Goal: Information Seeking & Learning: Stay updated

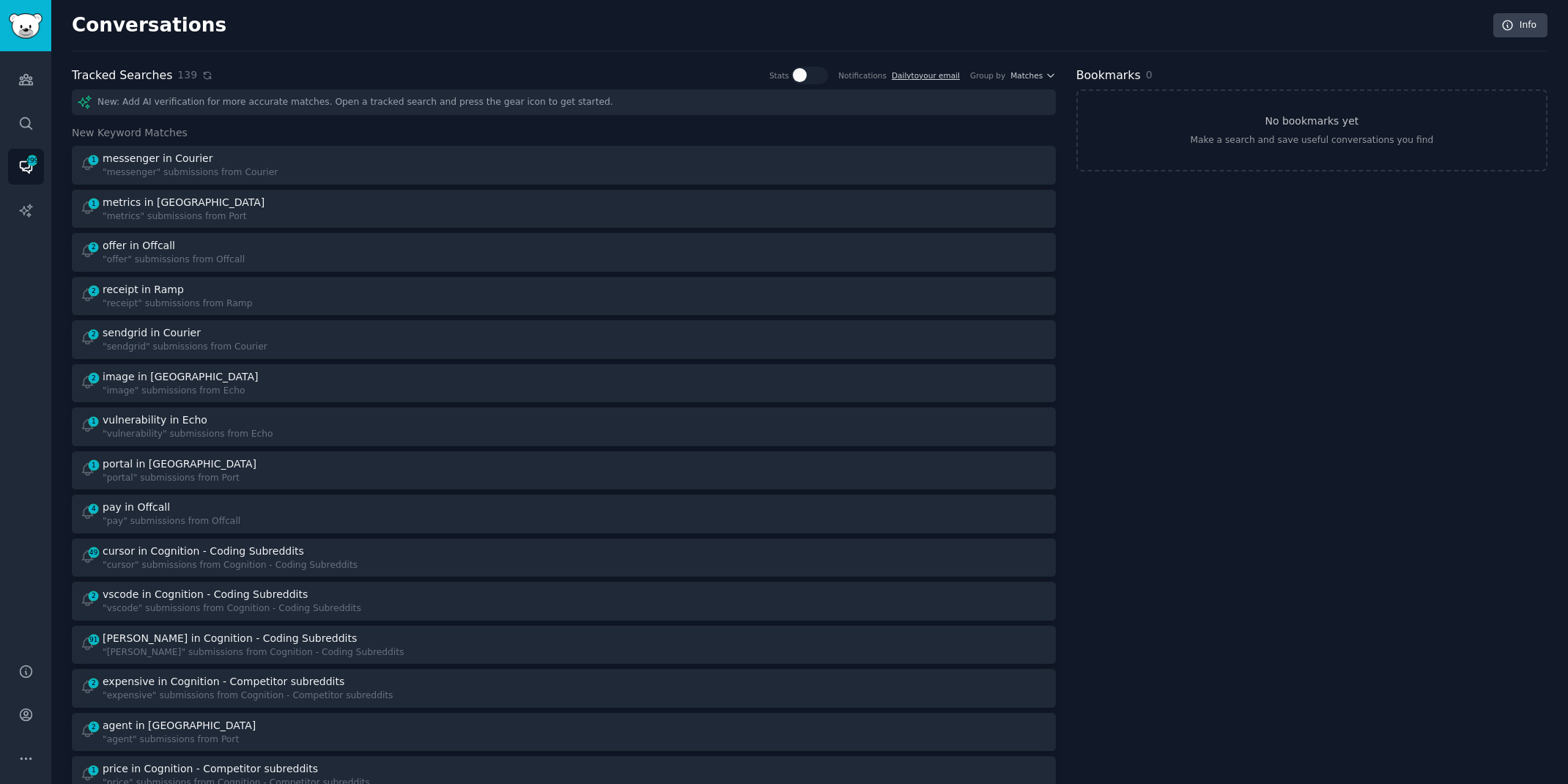
click at [202, 74] on icon at bounding box center [207, 75] width 11 height 11
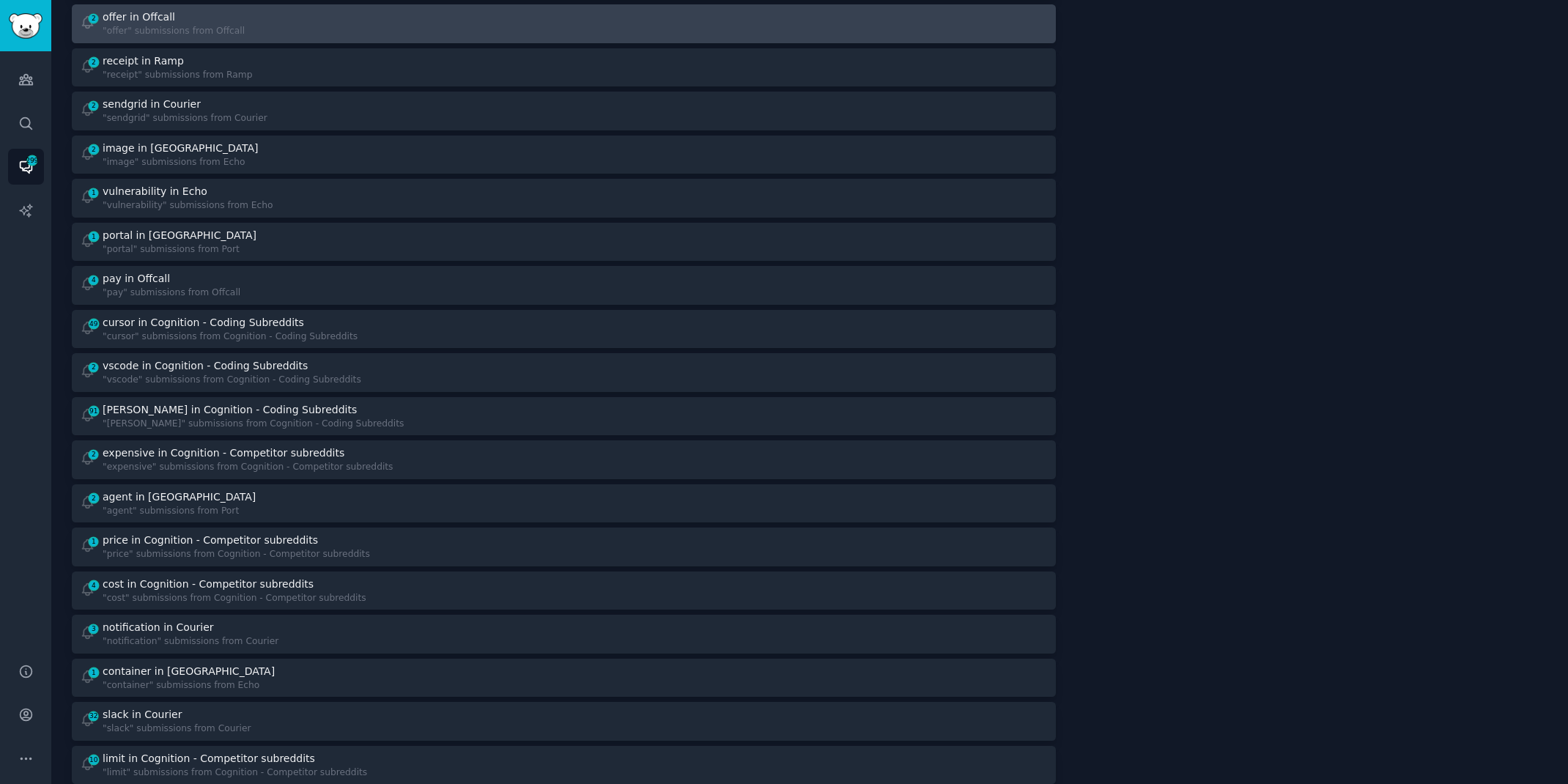
scroll to position [231, 0]
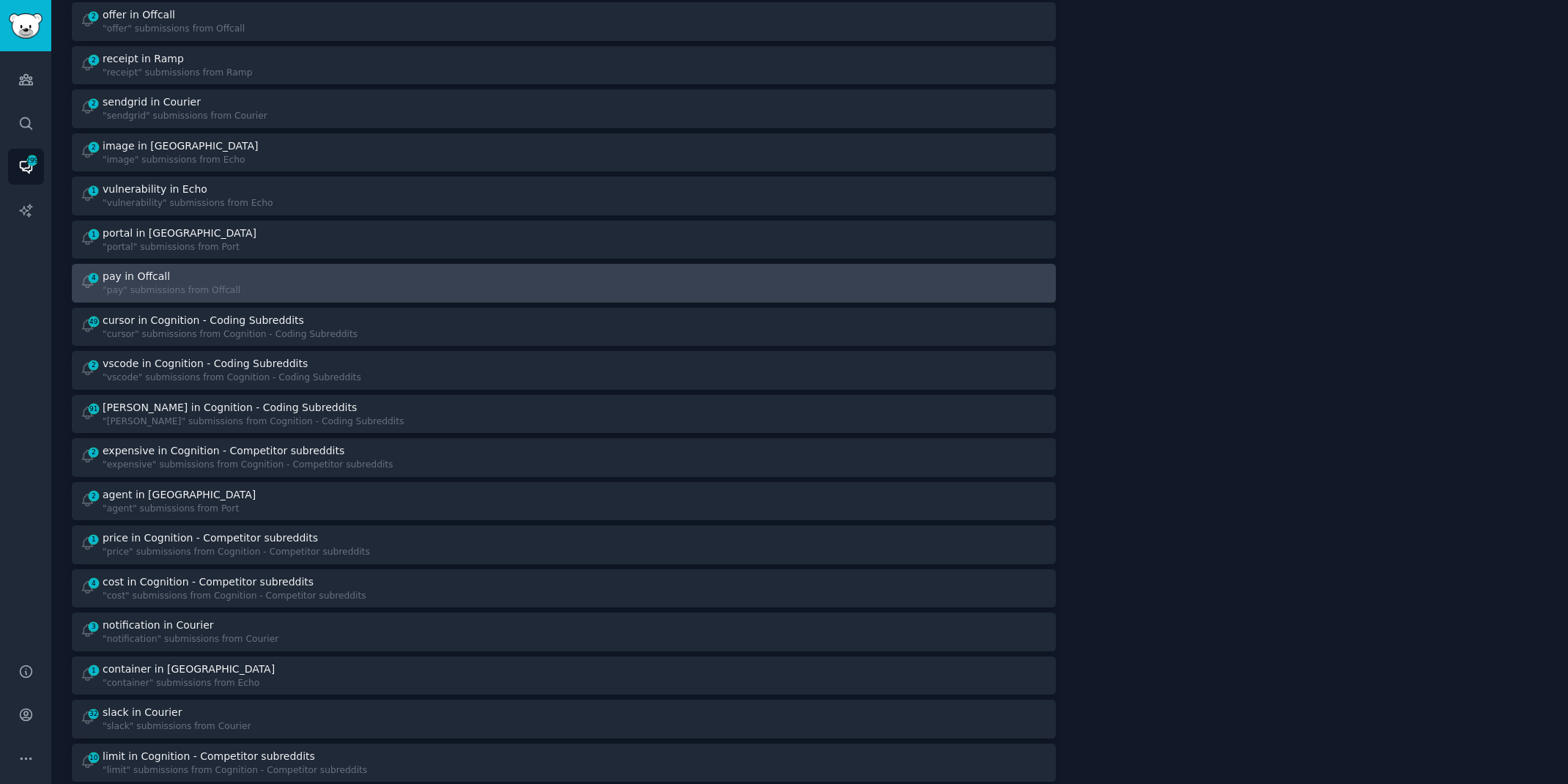
click at [325, 281] on div "4 pay in Offcall "pay" submissions from Offcall" at bounding box center [316, 282] width 474 height 28
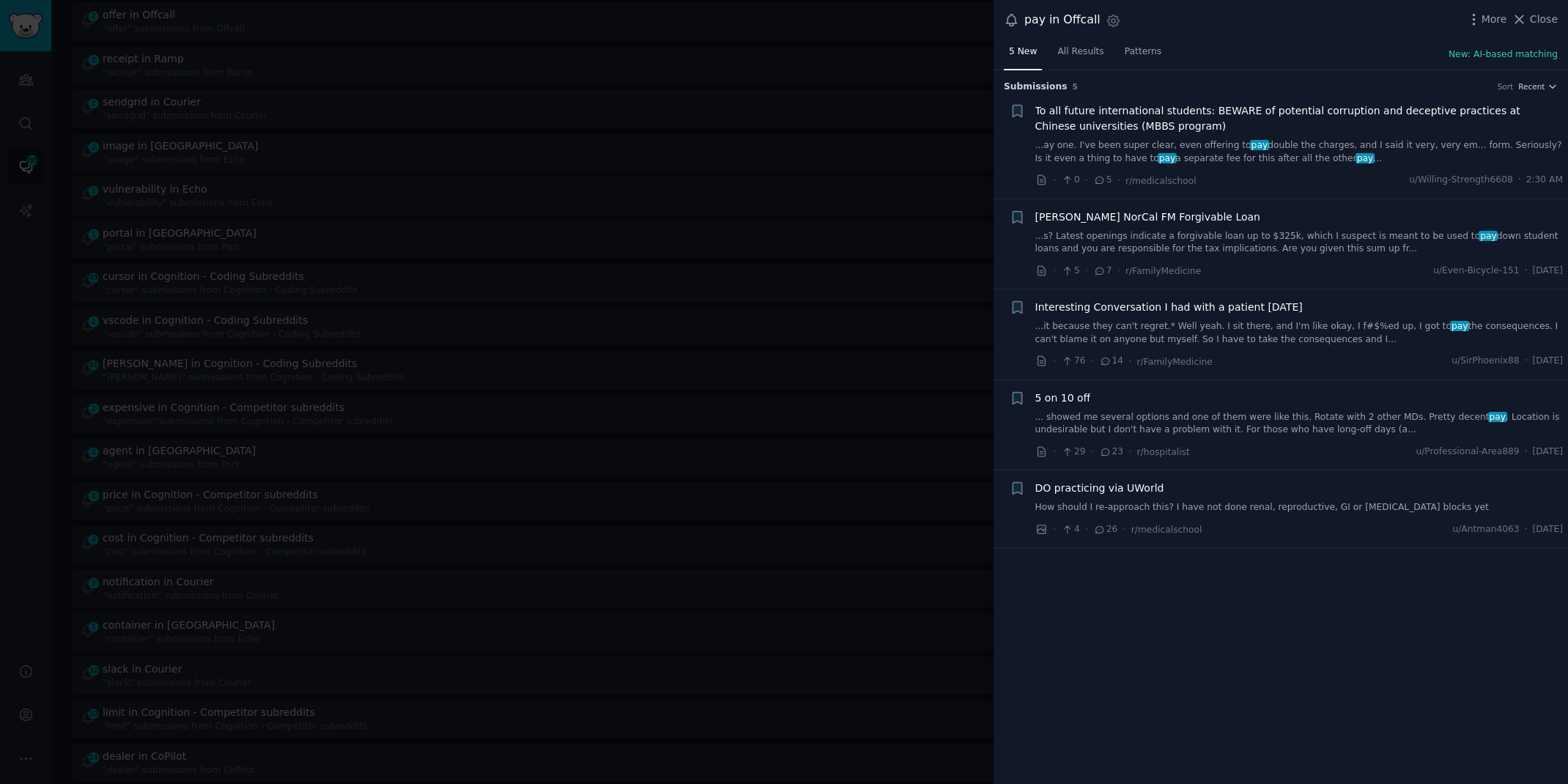
click at [43, 295] on div at bounding box center [784, 392] width 1568 height 784
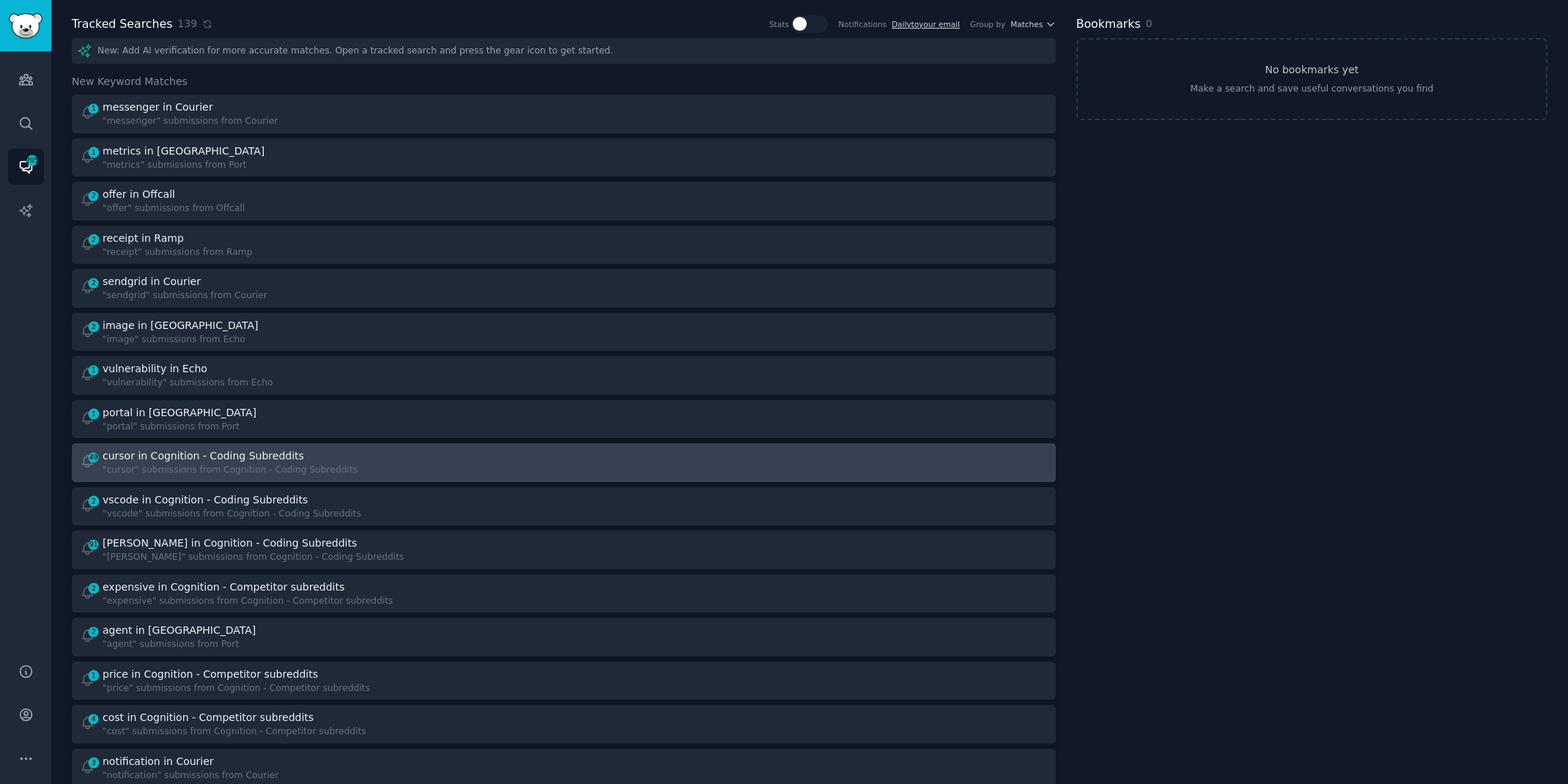
scroll to position [49, 0]
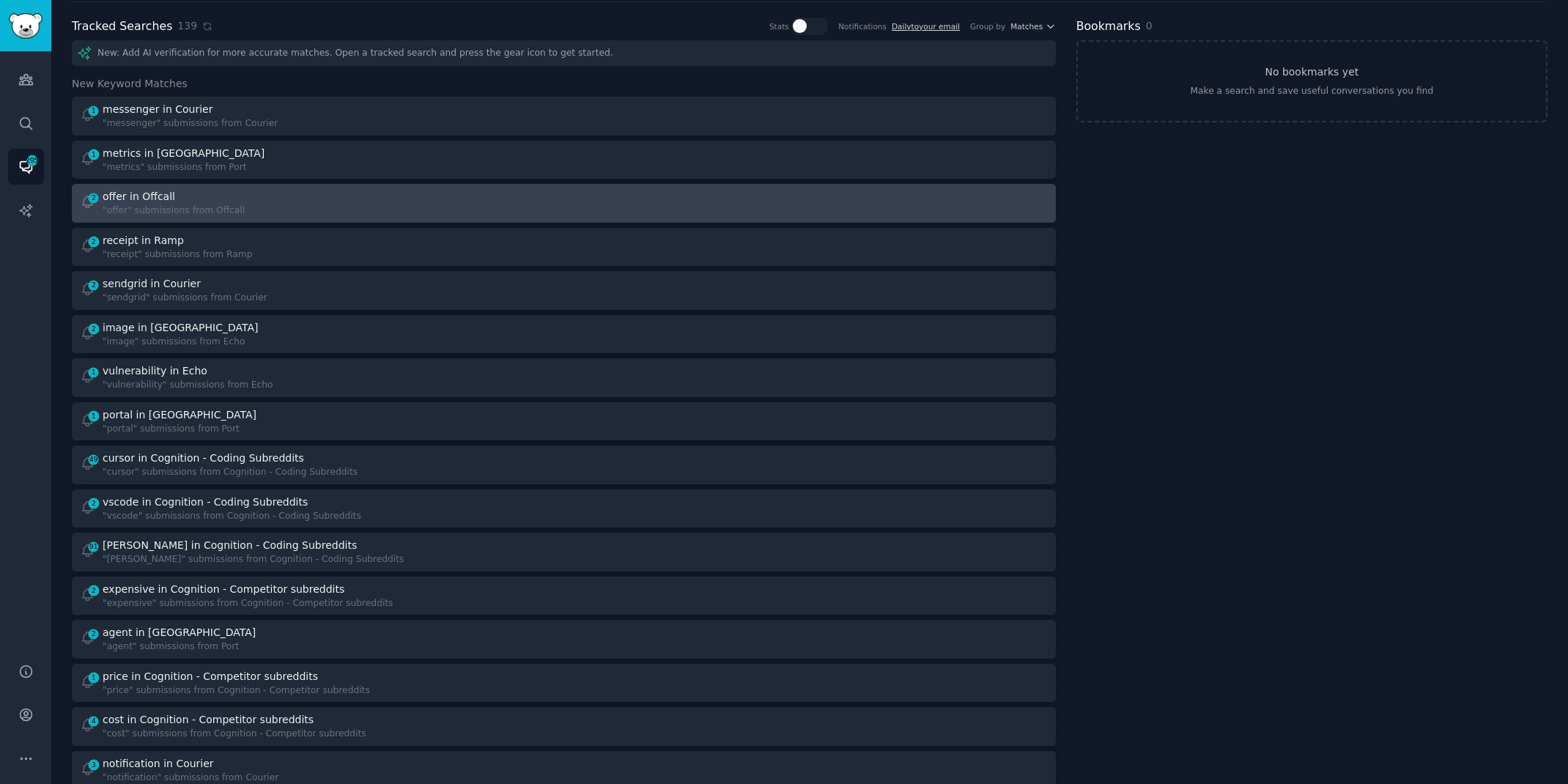
click at [176, 201] on div "offer in Offcall" at bounding box center [173, 196] width 142 height 16
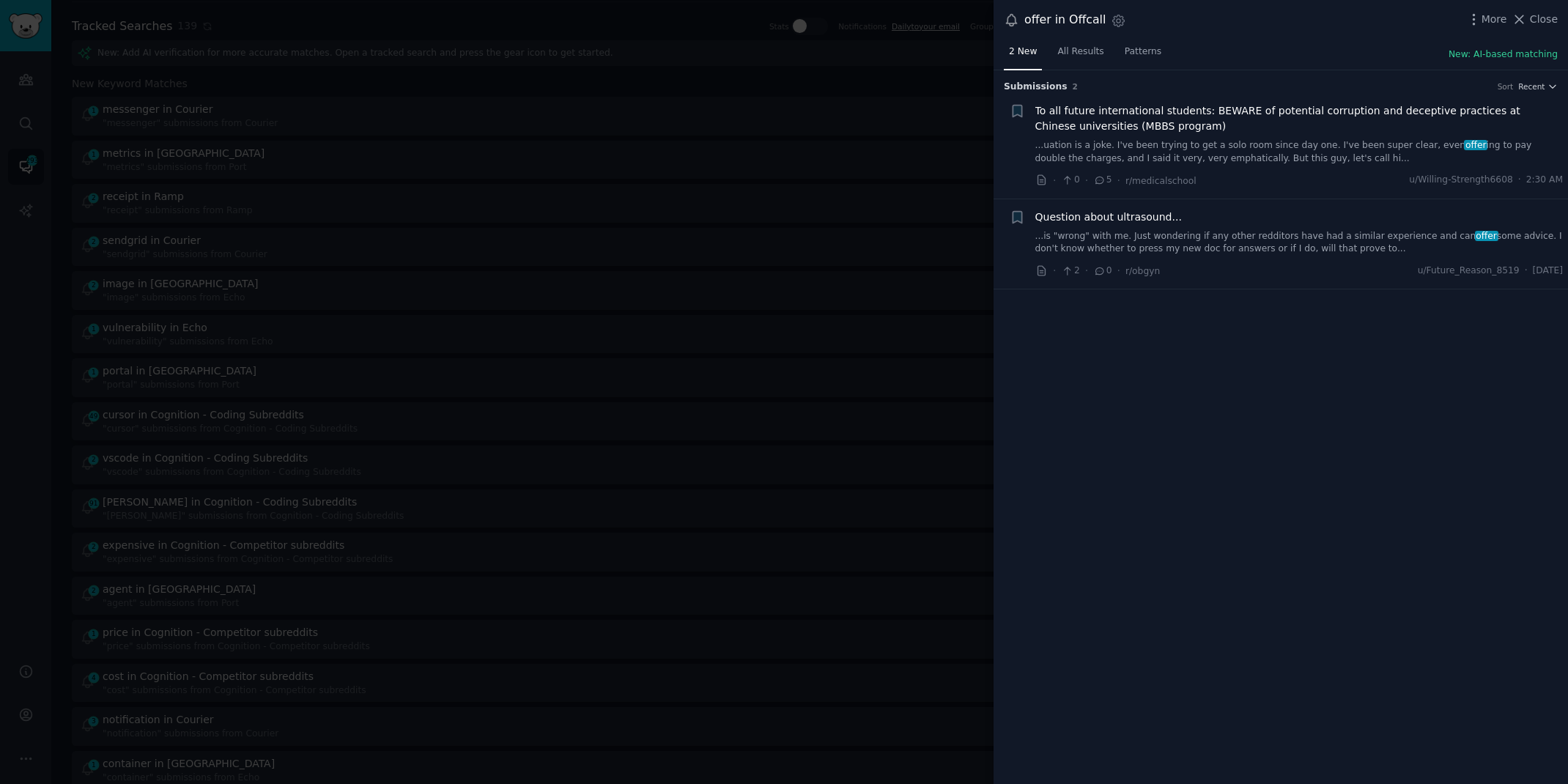
click at [40, 285] on div at bounding box center [784, 392] width 1568 height 784
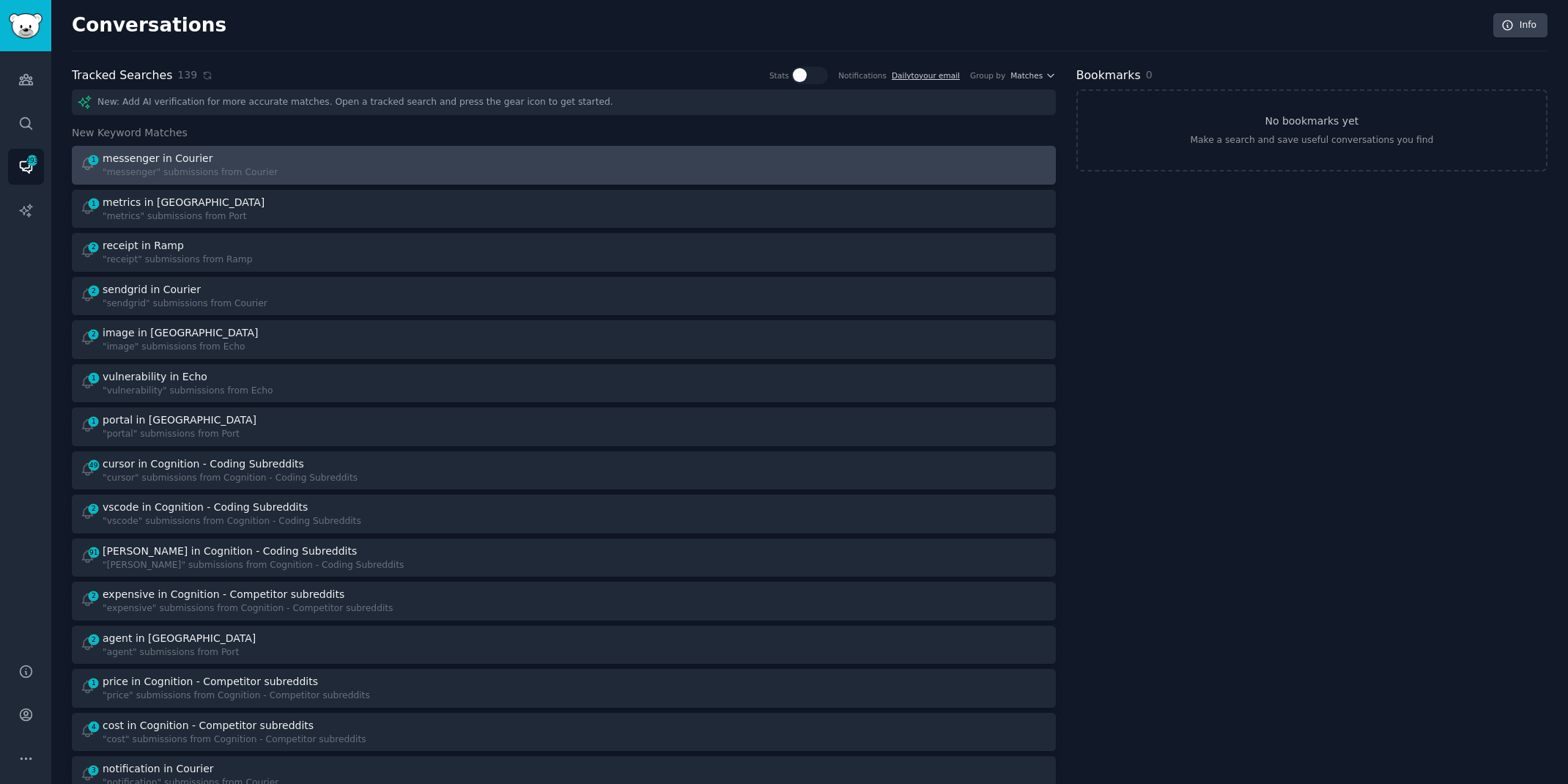
scroll to position [2667, 0]
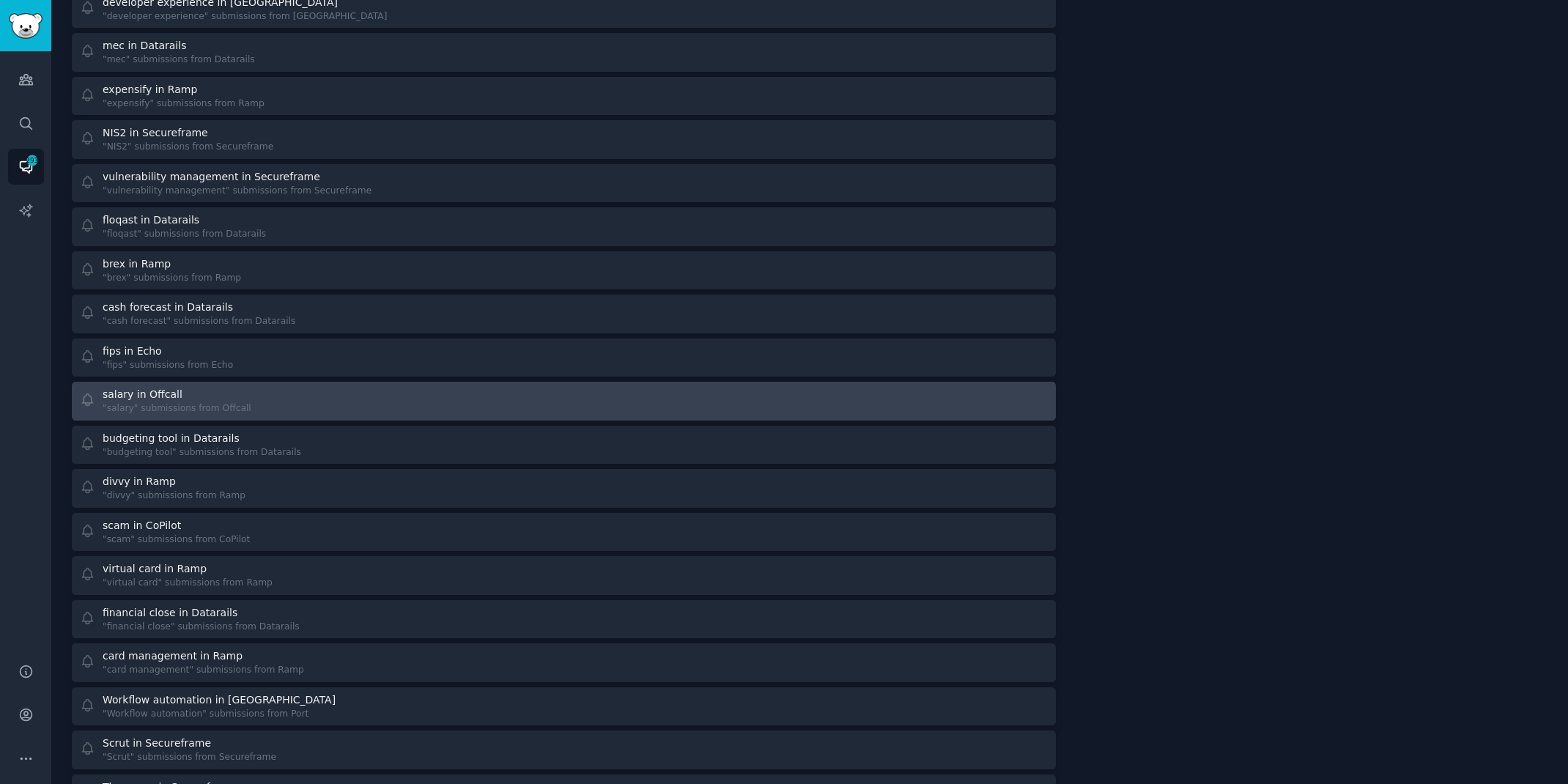
click at [422, 409] on div "salary in Offcall "salary" submissions from Offcall" at bounding box center [316, 401] width 474 height 28
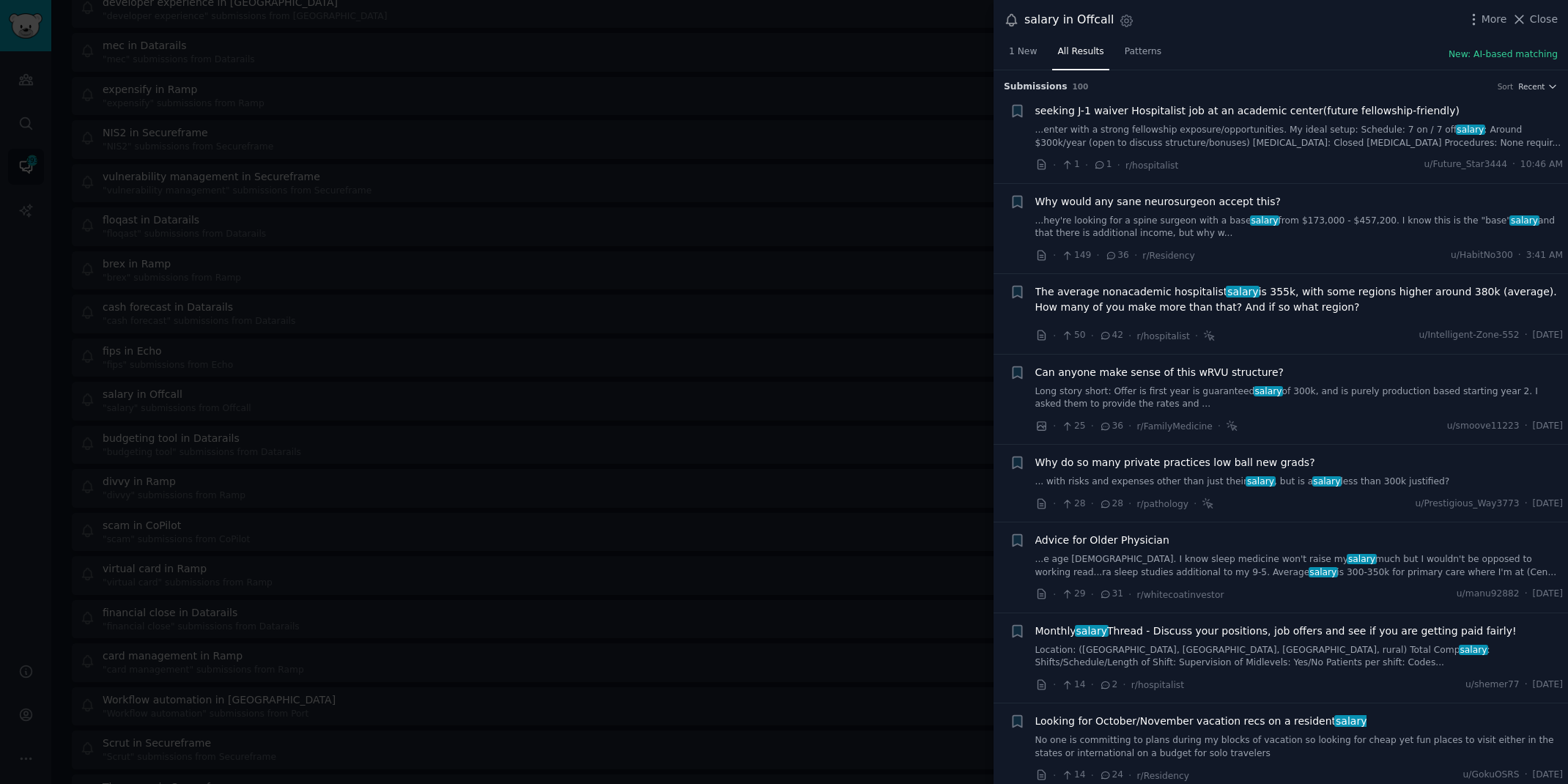
click at [714, 18] on div at bounding box center [784, 392] width 1568 height 784
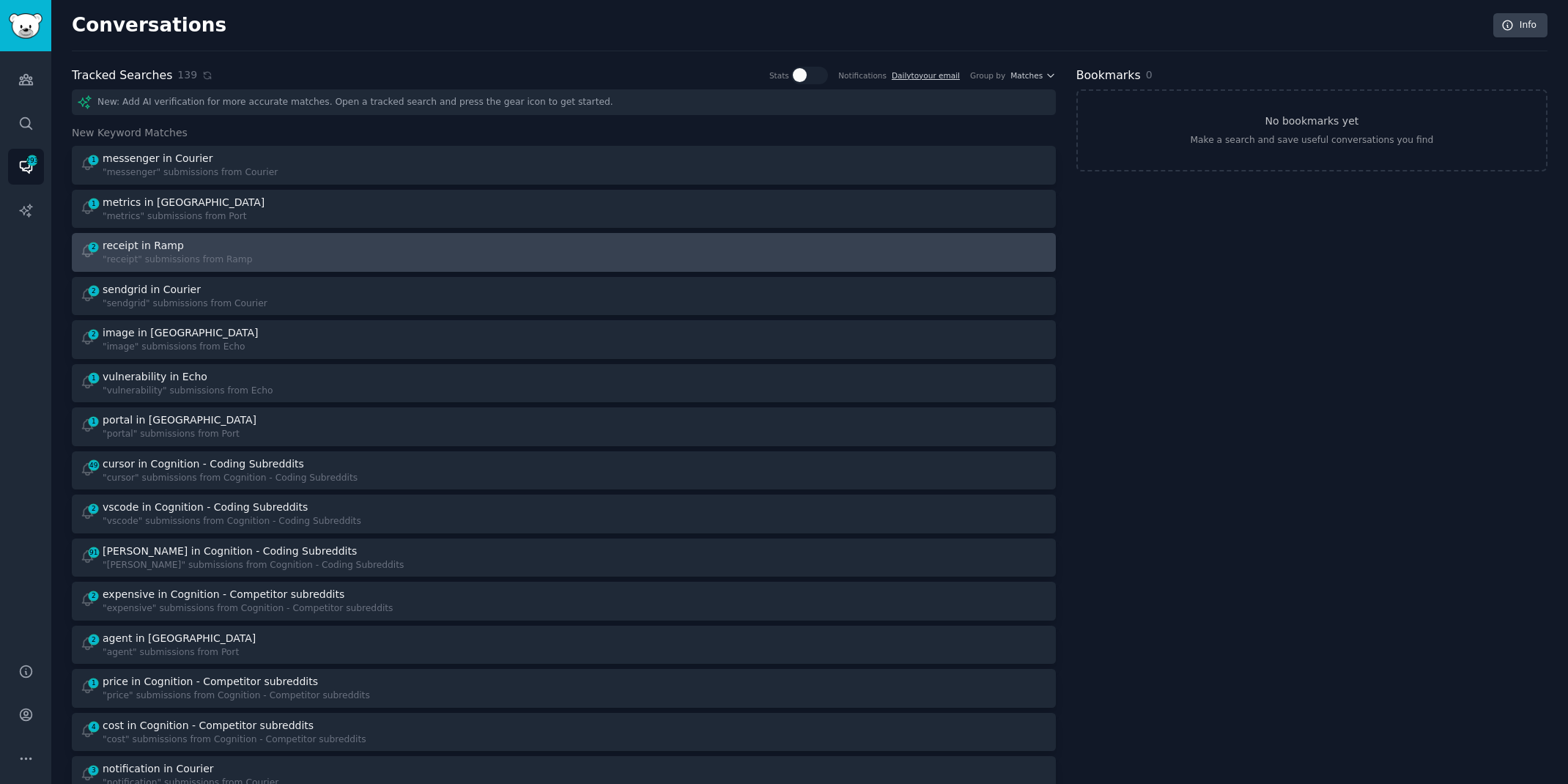
click at [133, 254] on div ""receipt" submissions from Ramp" at bounding box center [177, 261] width 150 height 14
